Goal: Task Accomplishment & Management: Manage account settings

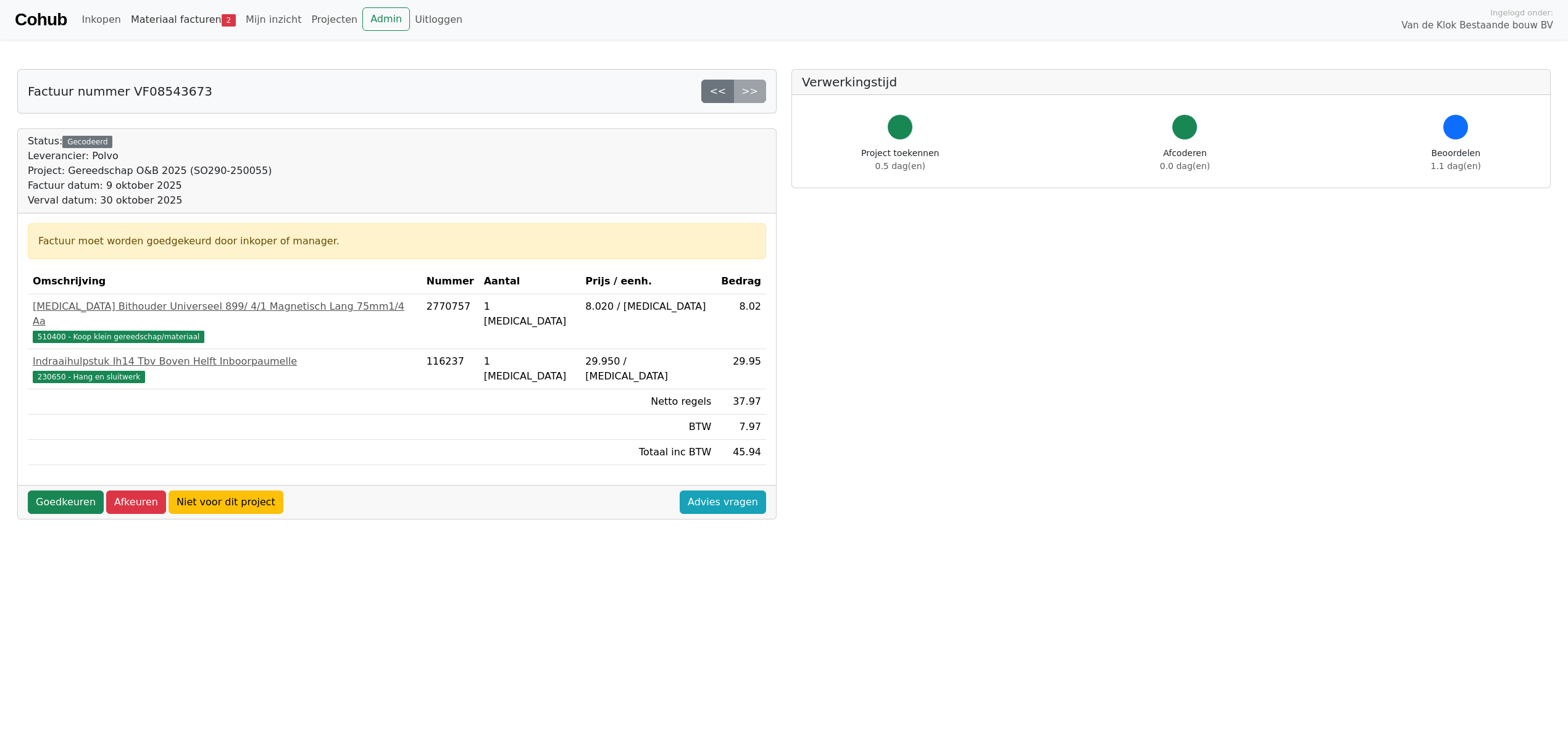
click at [180, 15] on link "Materiaal facturen 2" at bounding box center [184, 20] width 115 height 25
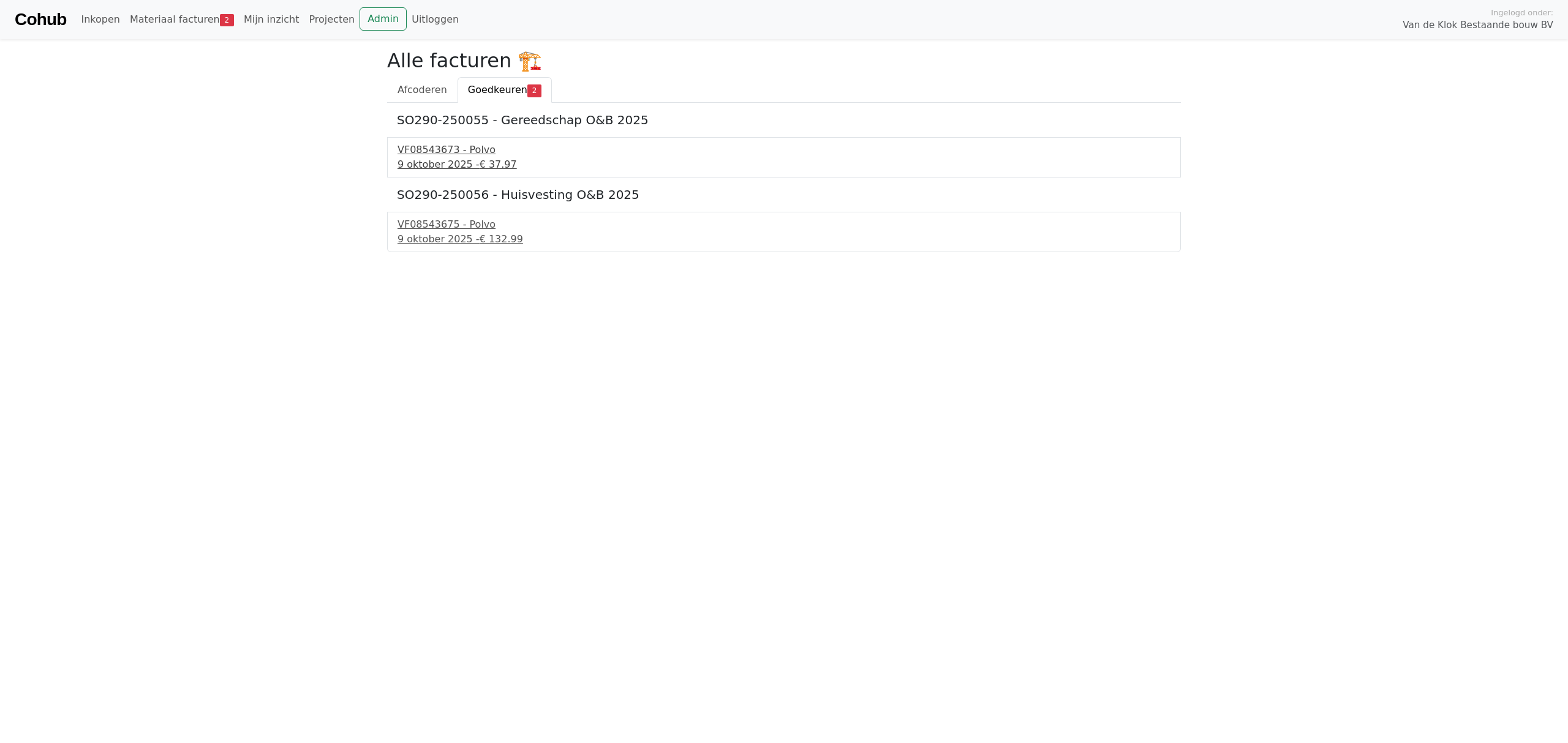
click at [452, 154] on div "VF08543673 - Polvo" at bounding box center [784, 150] width 773 height 15
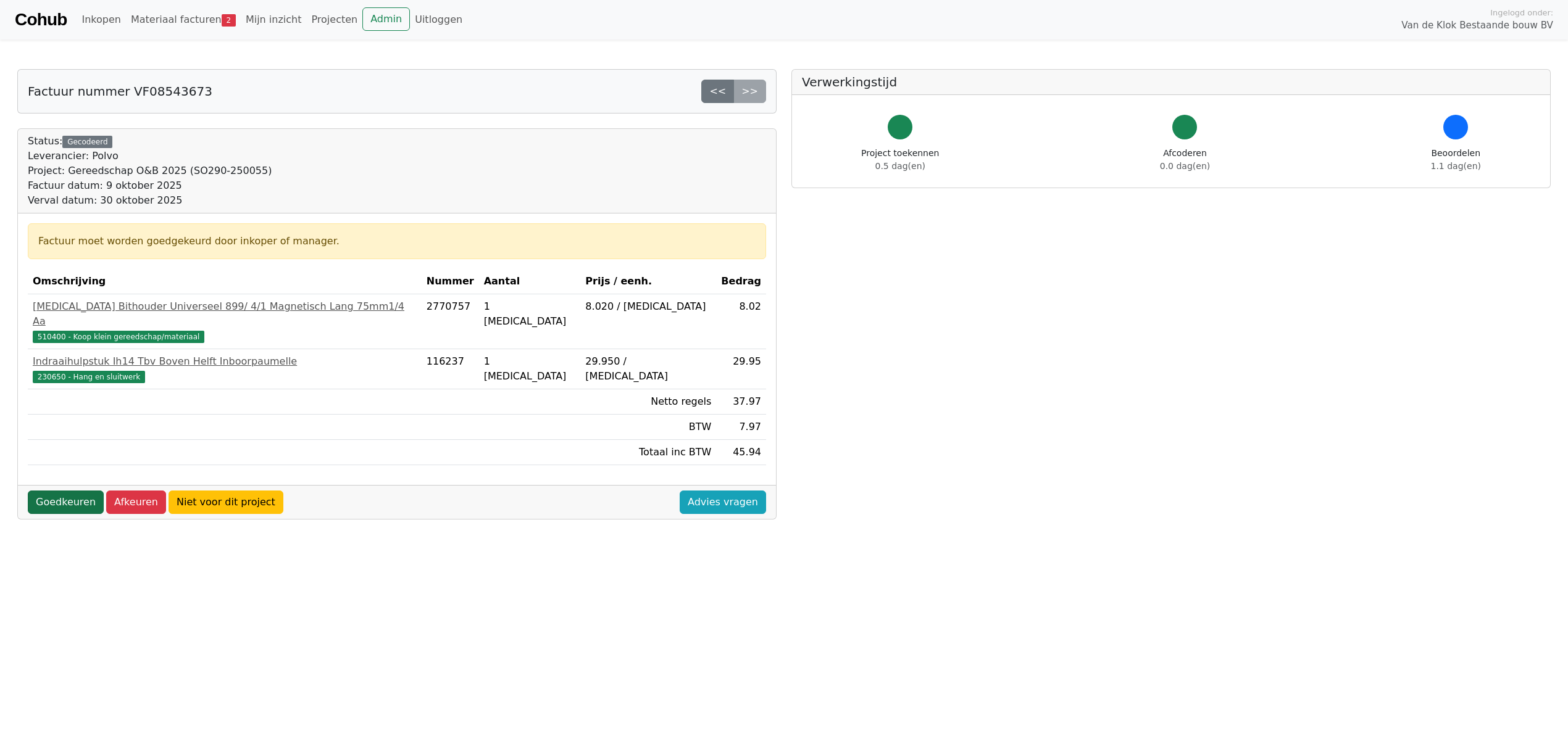
click at [61, 490] on link "Goedkeuren" at bounding box center [66, 502] width 76 height 24
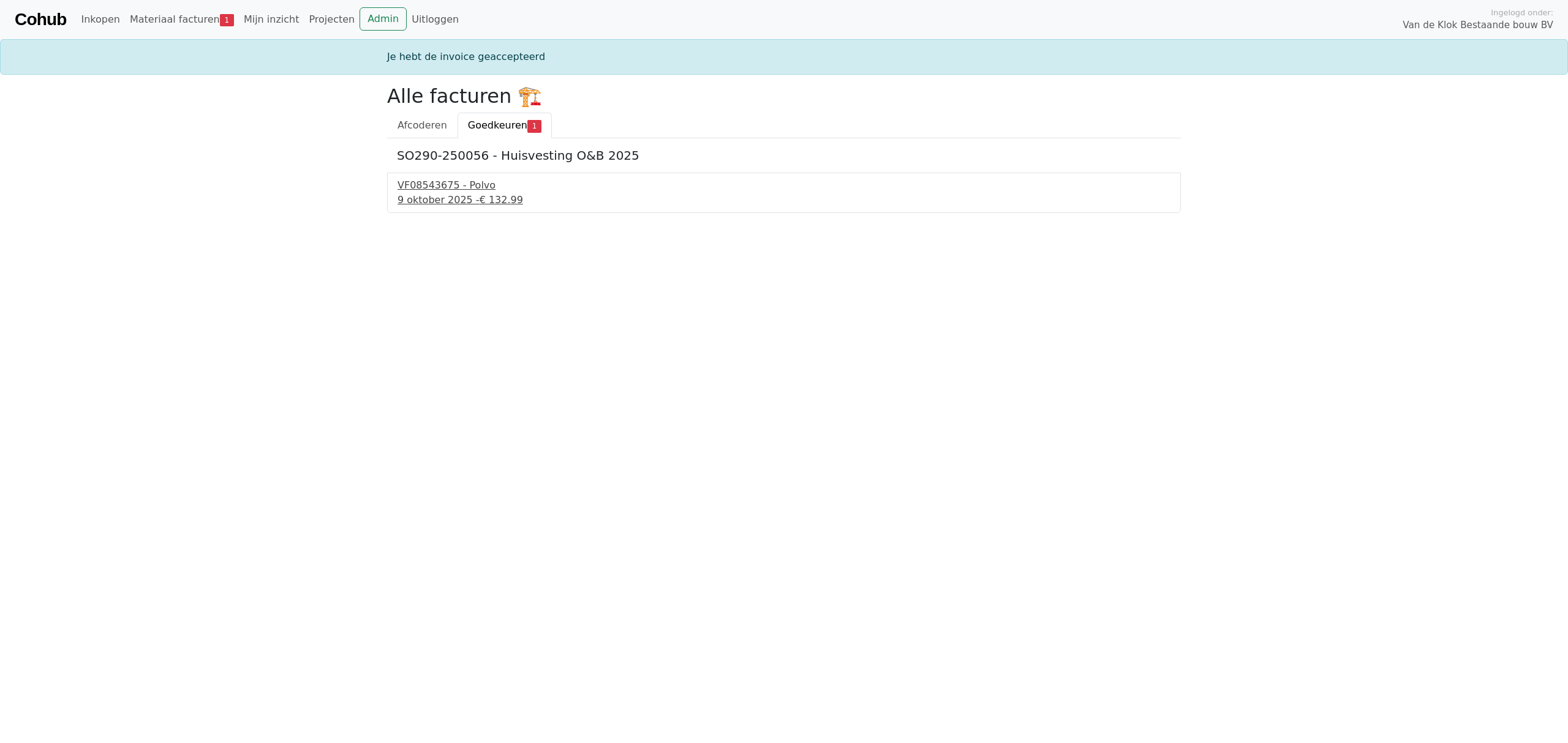
click at [430, 187] on div "VF08543675 - Polvo" at bounding box center [784, 185] width 773 height 15
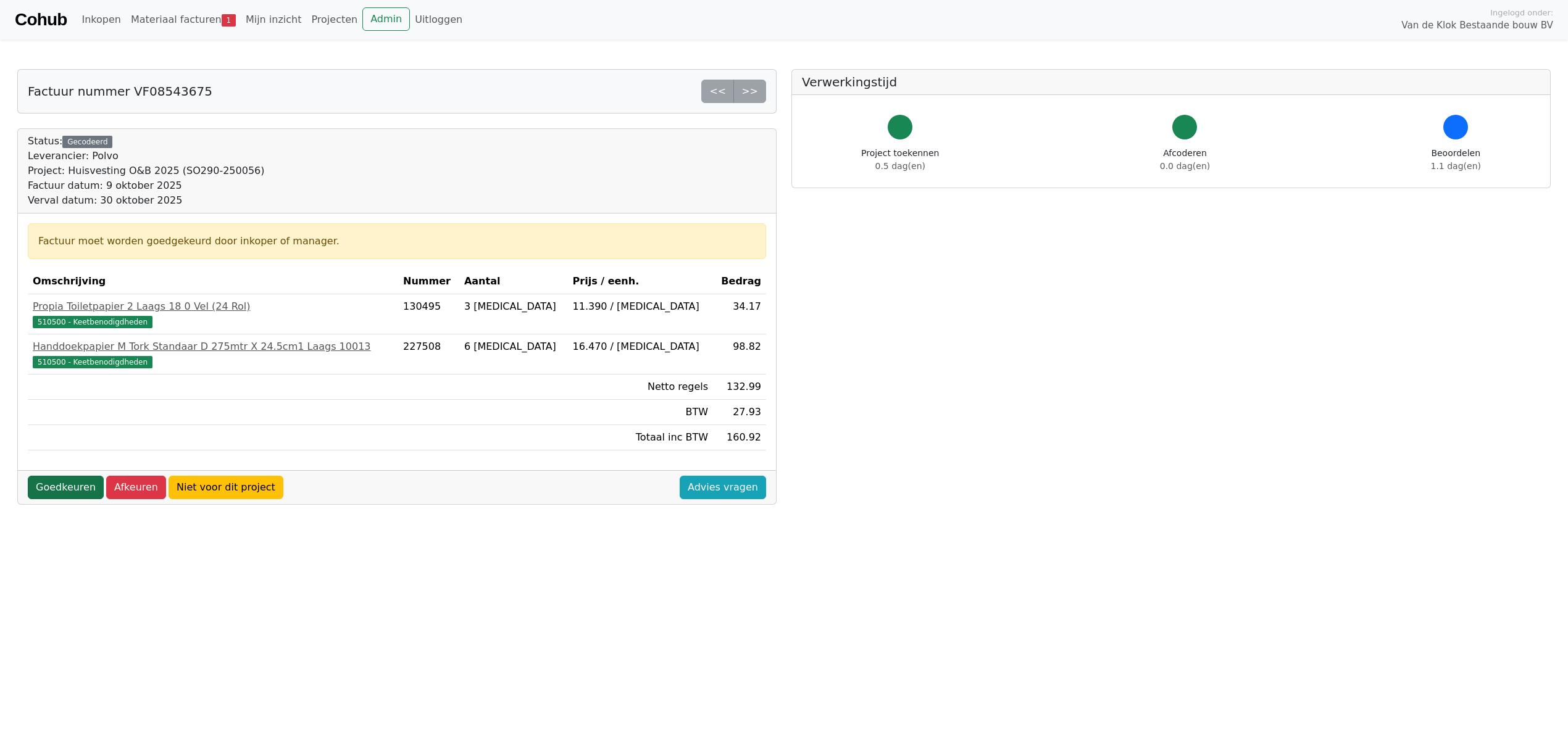
click at [54, 496] on link "Goedkeuren" at bounding box center [66, 487] width 76 height 24
